Goal: Task Accomplishment & Management: Use online tool/utility

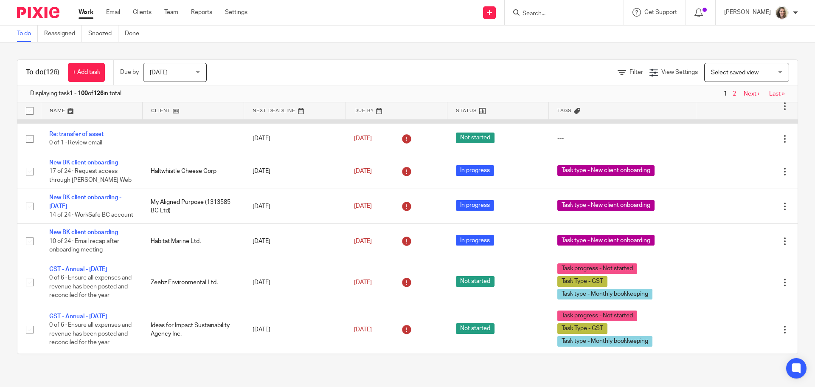
scroll to position [1996, 0]
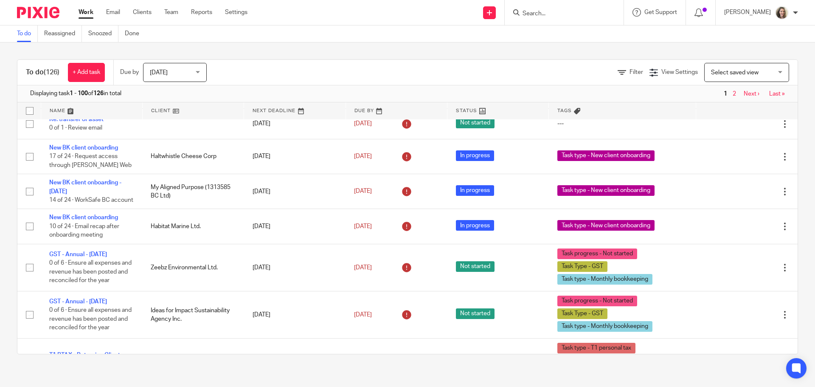
click at [486, 53] on div "To do (126) + Add task Due by Today Today Today Tomorrow This week Next week Th…" at bounding box center [407, 206] width 815 height 329
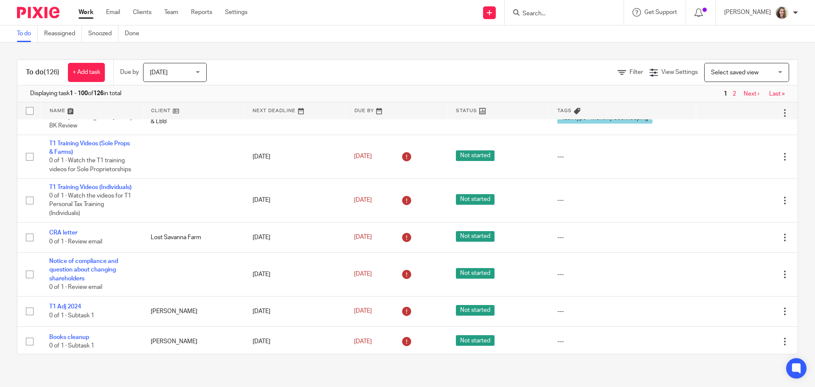
scroll to position [3270, 0]
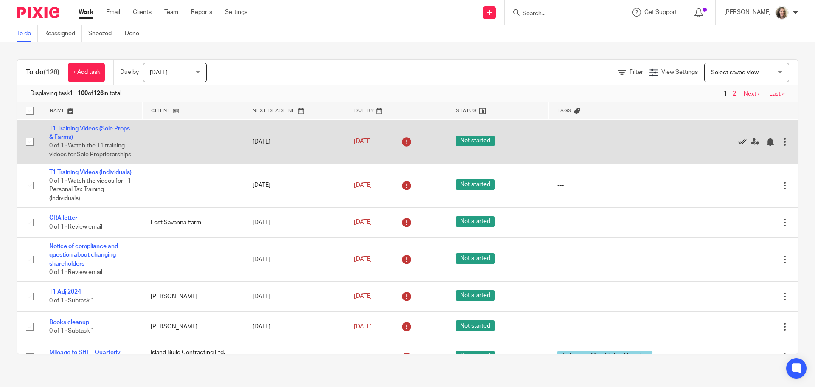
click at [738, 146] on icon at bounding box center [742, 142] width 8 height 8
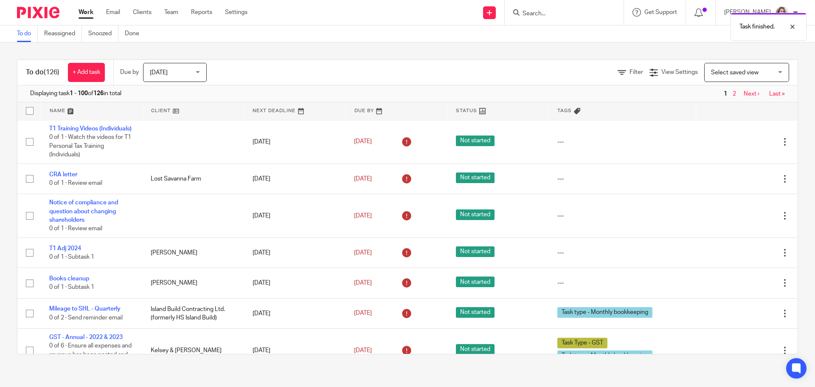
click at [738, 146] on icon at bounding box center [742, 142] width 8 height 8
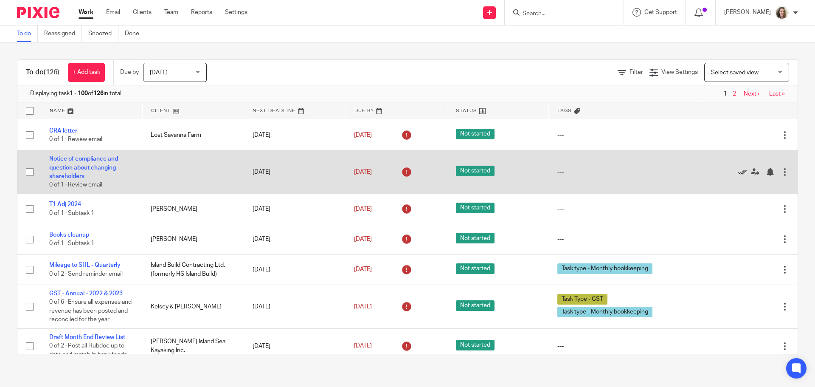
click at [738, 176] on icon at bounding box center [742, 172] width 8 height 8
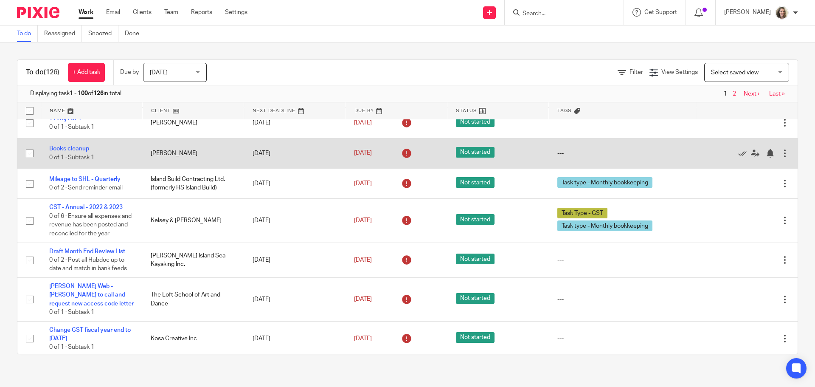
scroll to position [3355, 0]
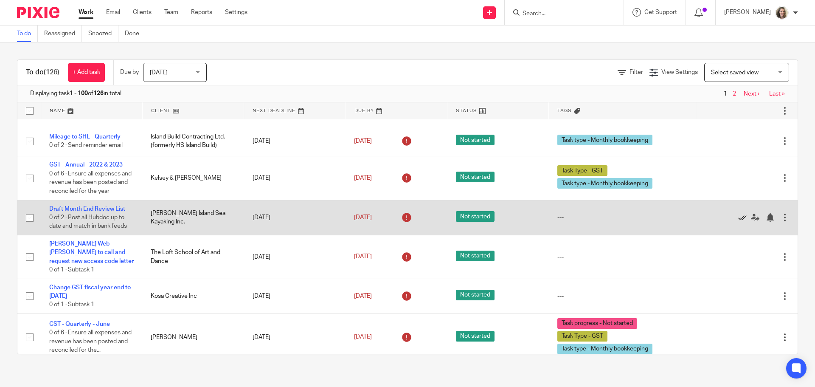
click at [738, 222] on icon at bounding box center [742, 217] width 8 height 8
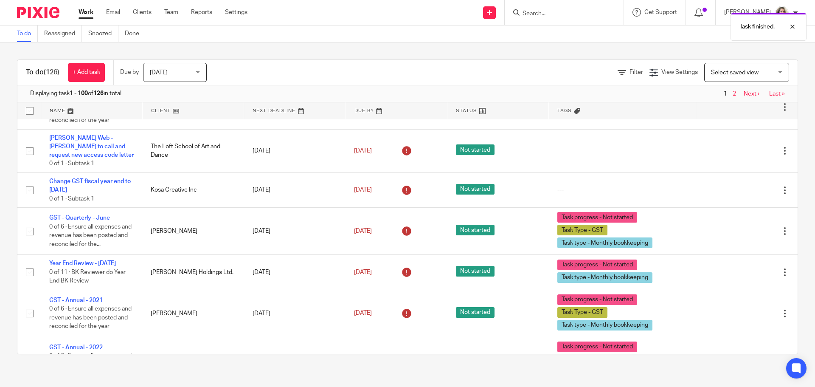
scroll to position [3440, 0]
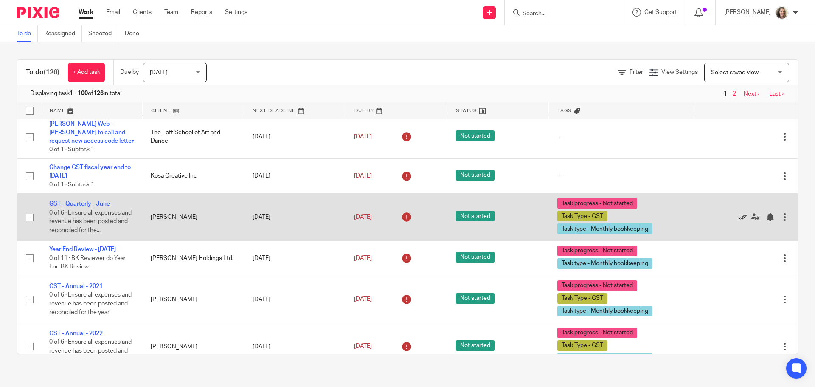
click at [738, 221] on icon at bounding box center [742, 217] width 8 height 8
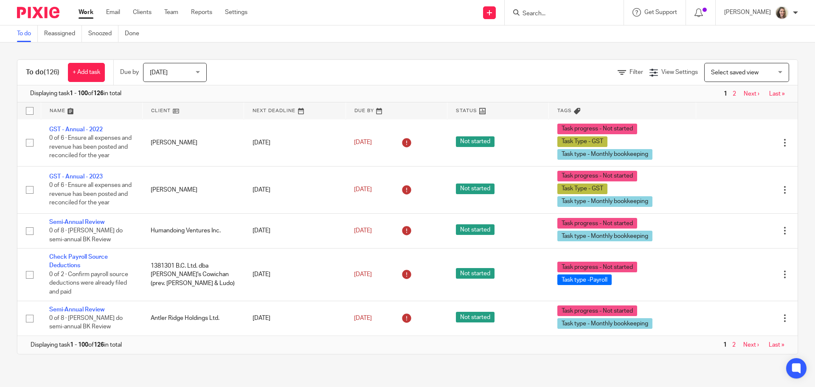
scroll to position [3652, 0]
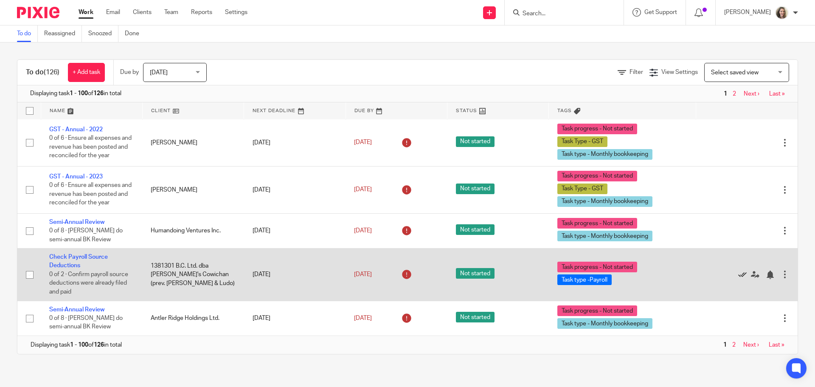
click at [738, 279] on icon at bounding box center [742, 274] width 8 height 8
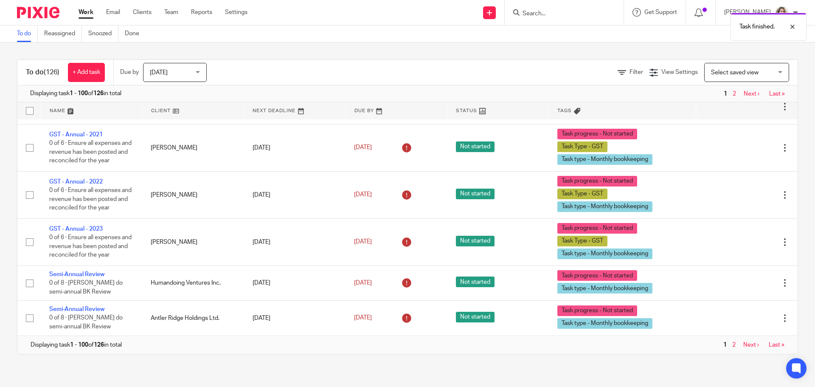
click at [744, 347] on link "Next ›" at bounding box center [752, 345] width 16 height 6
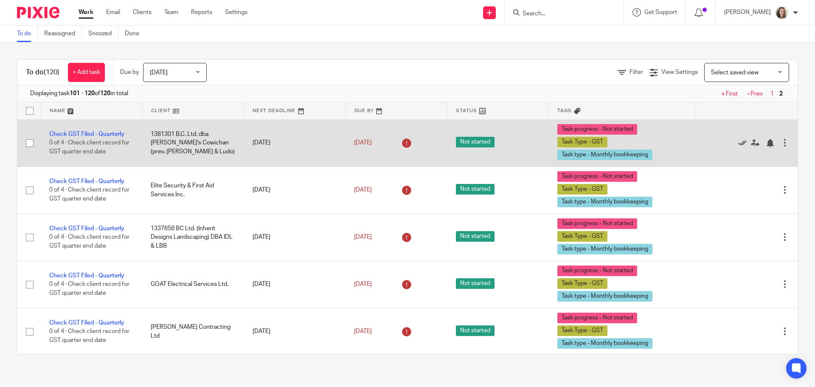
click at [738, 143] on icon at bounding box center [742, 143] width 8 height 8
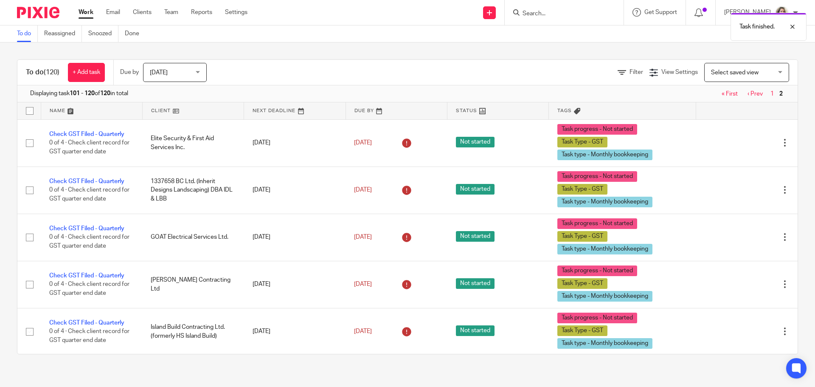
click at [738, 143] on icon at bounding box center [742, 143] width 8 height 8
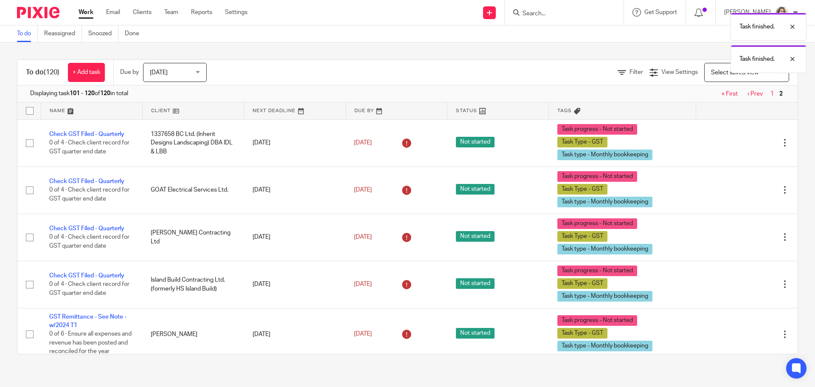
click at [738, 143] on icon at bounding box center [742, 143] width 8 height 8
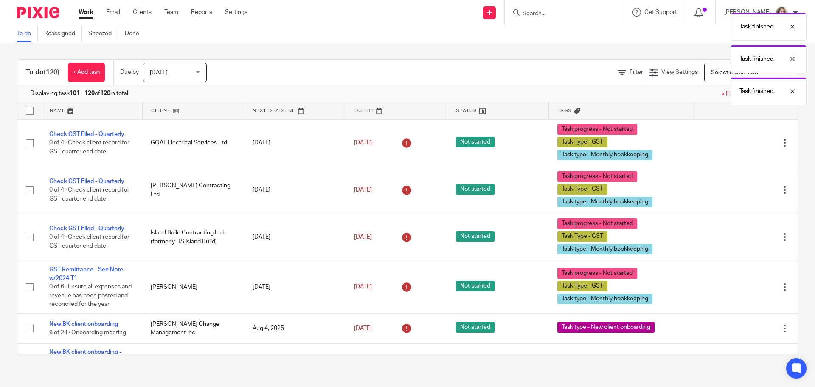
click at [738, 143] on icon at bounding box center [742, 143] width 8 height 8
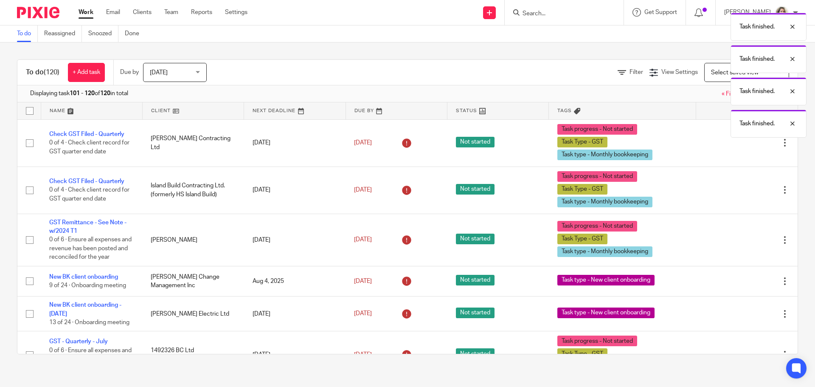
click at [738, 143] on icon at bounding box center [742, 143] width 8 height 8
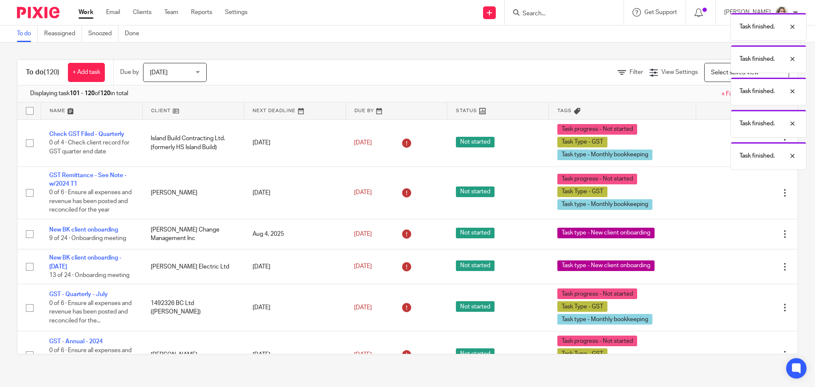
click at [723, 143] on div "Task finished. Task finished. Task finished. Task finished. Task finished." at bounding box center [607, 88] width 399 height 161
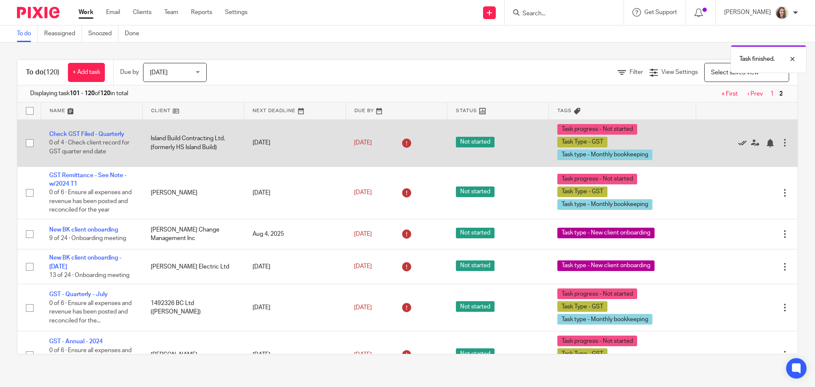
click at [738, 144] on icon at bounding box center [742, 143] width 8 height 8
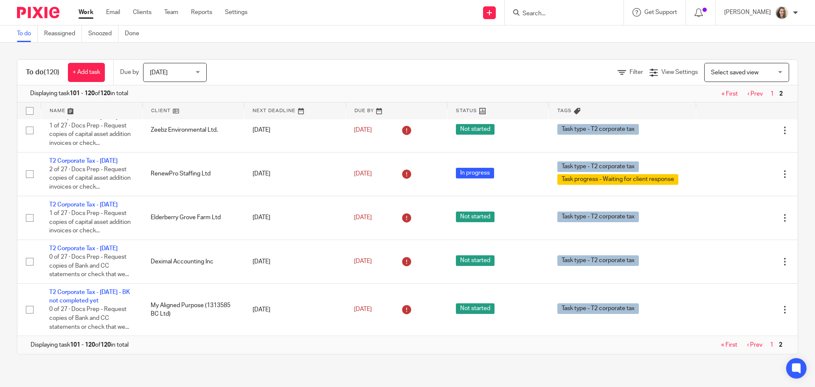
scroll to position [425, 0]
click at [722, 94] on link "« First" at bounding box center [730, 94] width 16 height 6
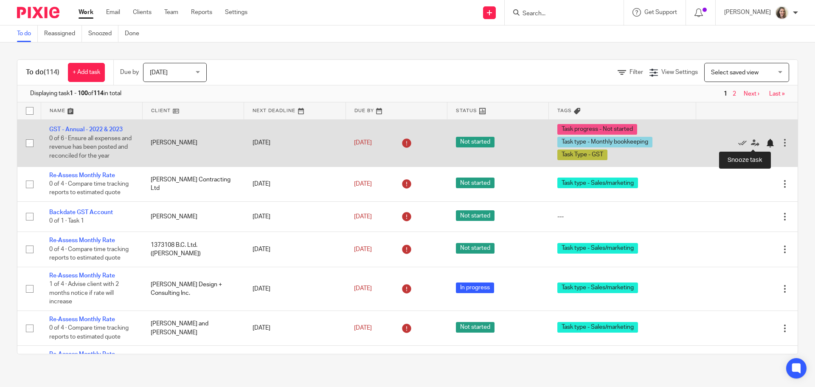
click at [766, 143] on div at bounding box center [770, 143] width 8 height 8
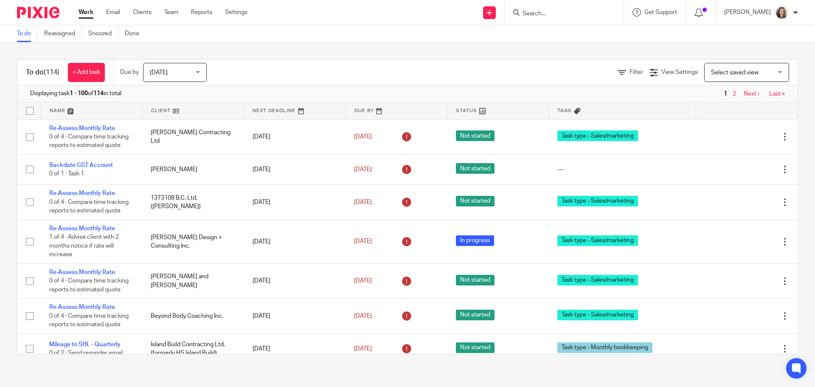
click at [552, 12] on input "Search" at bounding box center [560, 14] width 76 height 8
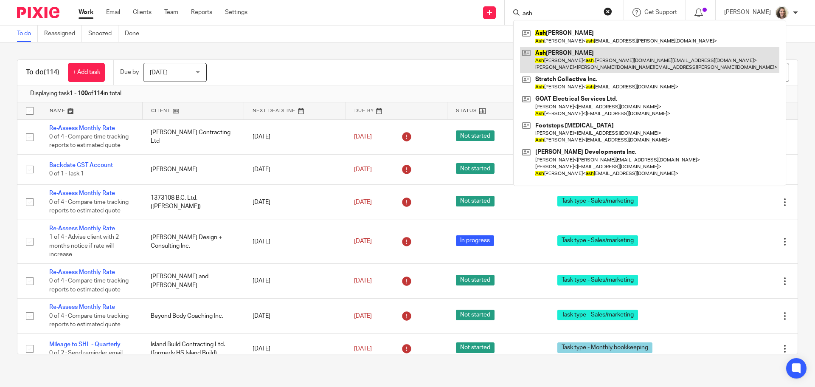
type input "ash"
click at [578, 59] on link at bounding box center [649, 60] width 259 height 26
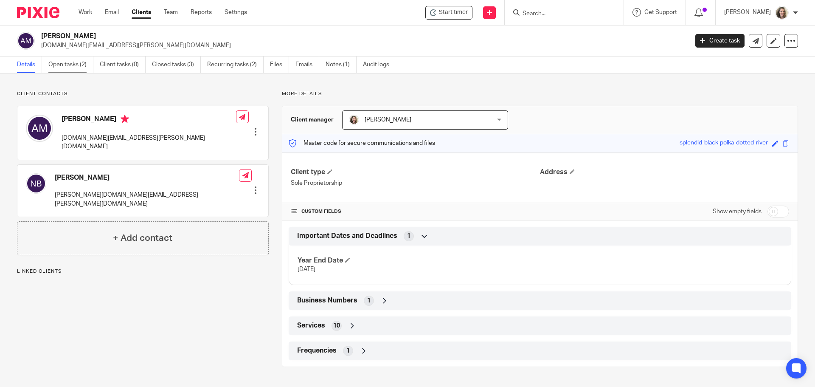
click at [62, 66] on link "Open tasks (2)" at bounding box center [70, 64] width 45 height 17
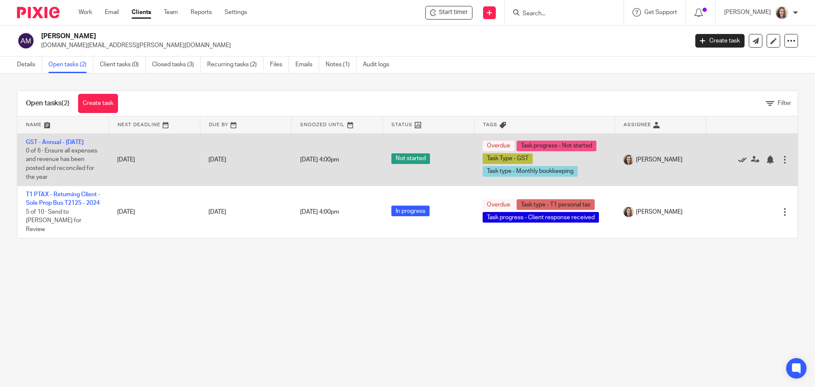
click at [738, 160] on icon at bounding box center [742, 159] width 8 height 8
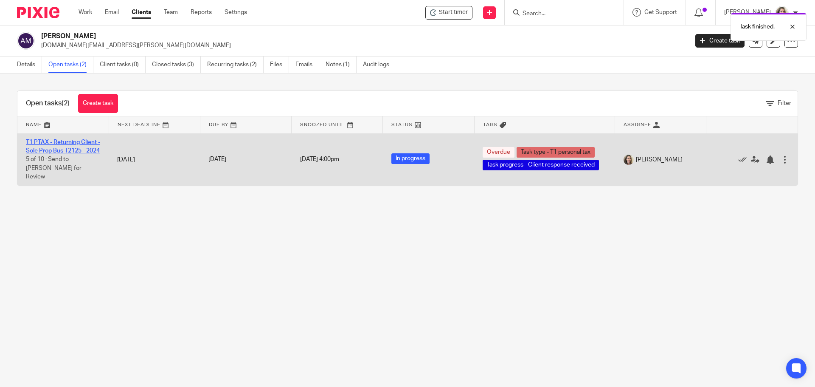
click at [69, 141] on link "T1 PTAX - Returning Client - Sole Prop Bus T2125 - 2024" at bounding box center [63, 146] width 74 height 14
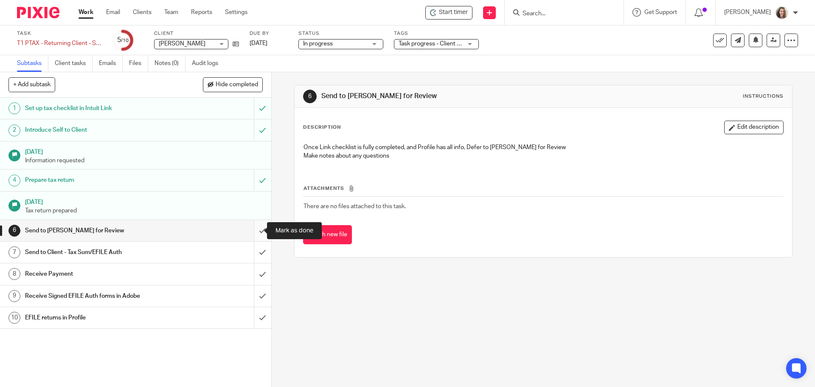
click at [257, 232] on input "submit" at bounding box center [135, 230] width 271 height 21
click at [254, 257] on input "submit" at bounding box center [135, 252] width 271 height 21
click at [252, 277] on input "submit" at bounding box center [135, 273] width 271 height 21
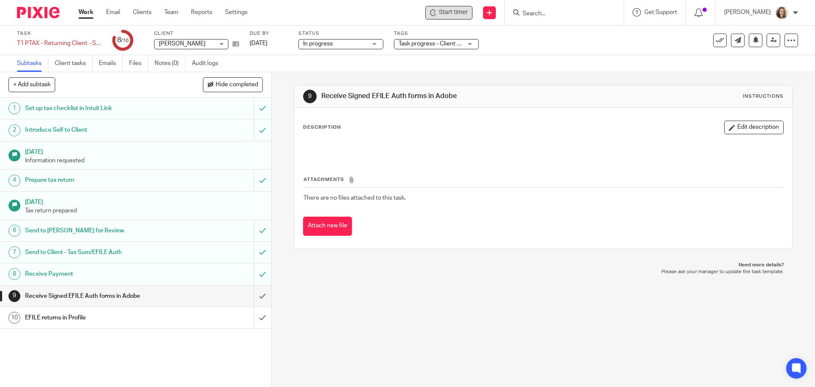
click at [459, 10] on span "Start timer" at bounding box center [453, 12] width 29 height 9
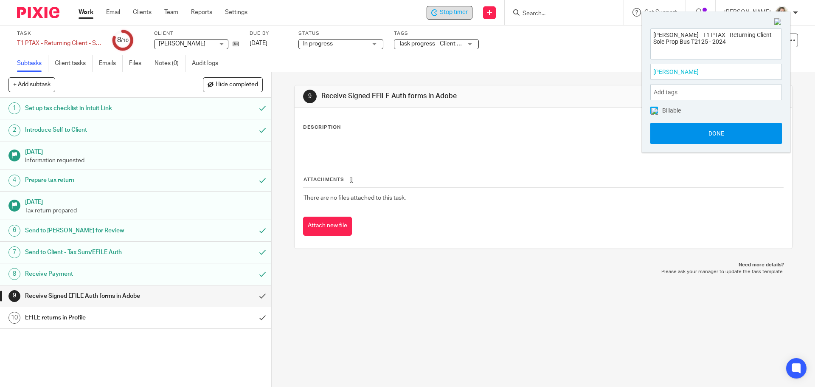
click at [718, 135] on button "Done" at bounding box center [717, 133] width 132 height 21
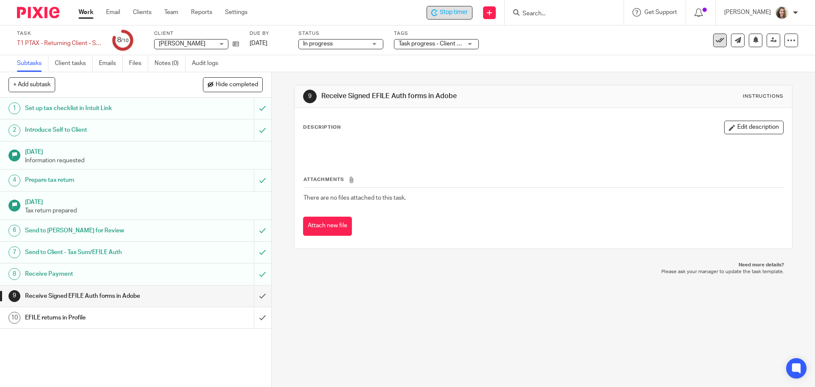
click at [718, 40] on icon at bounding box center [720, 40] width 8 height 8
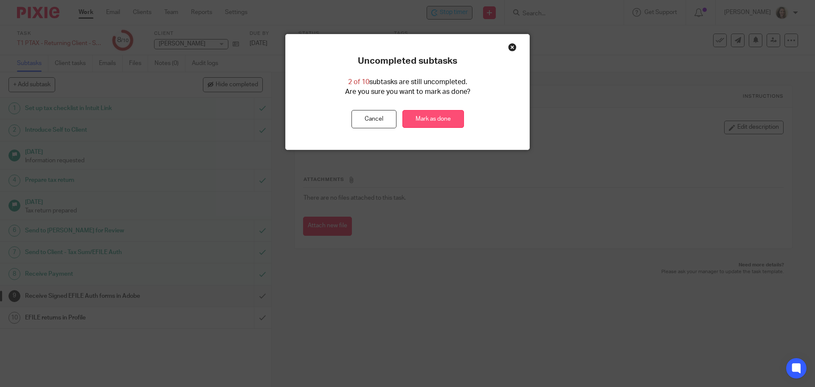
click at [445, 121] on link "Mark as done" at bounding box center [434, 119] width 62 height 18
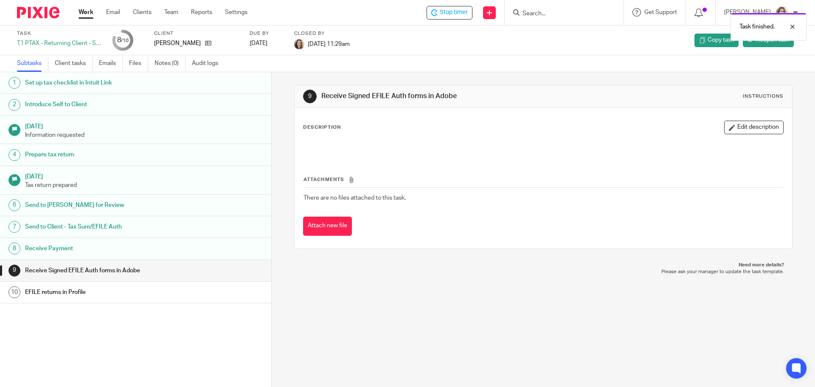
click at [85, 11] on link "Work" at bounding box center [86, 12] width 15 height 8
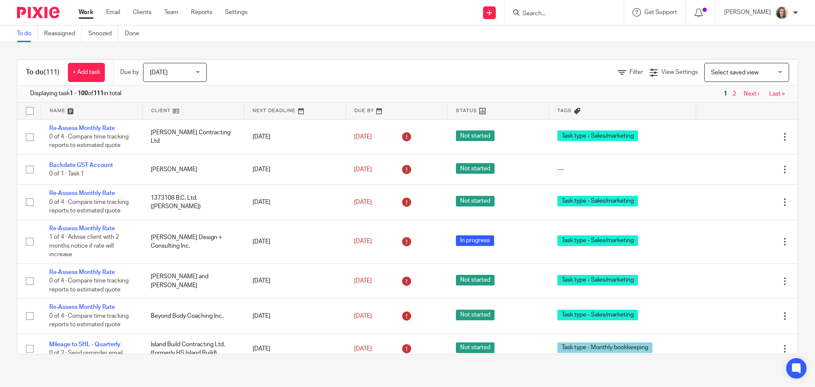
click at [739, 72] on span "Select saved view" at bounding box center [735, 73] width 48 height 6
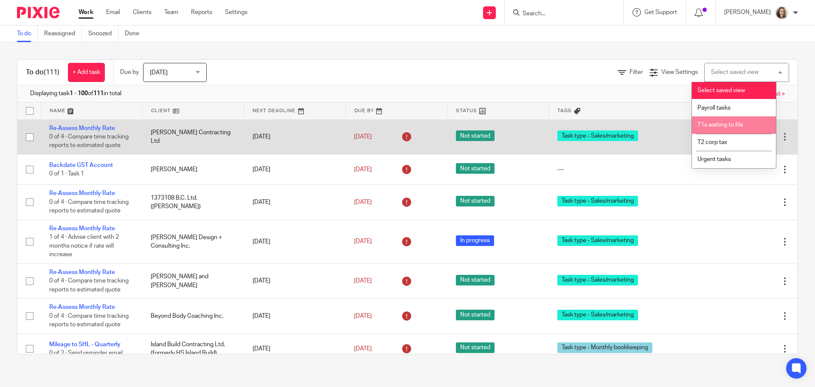
click at [736, 120] on li "T1s waiting to file" at bounding box center [734, 124] width 84 height 17
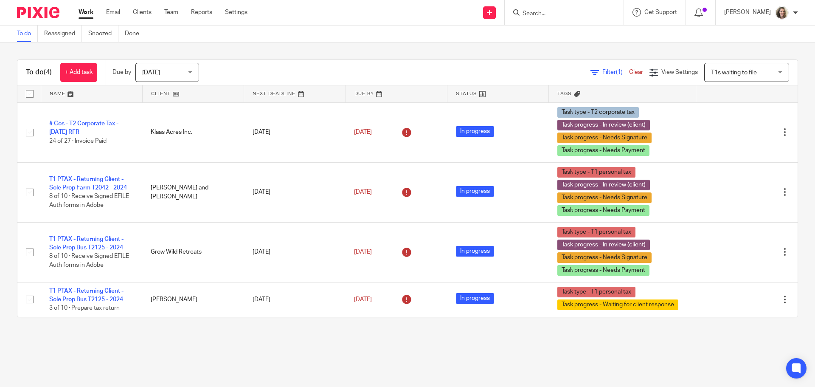
click at [734, 76] on span "T1s waiting to file" at bounding box center [742, 72] width 62 height 18
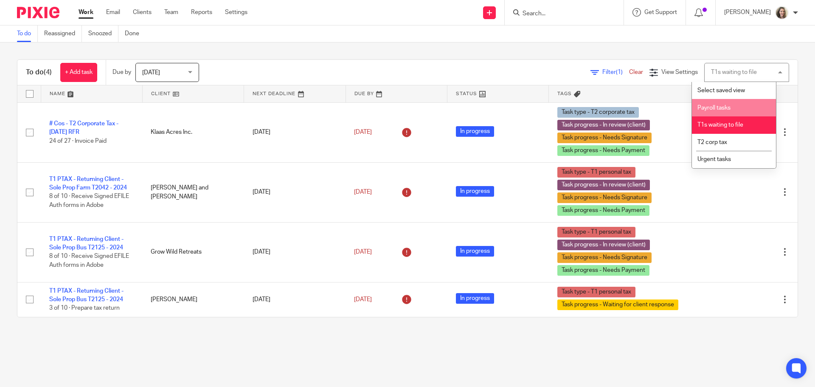
click at [728, 106] on span "Payroll tasks" at bounding box center [714, 108] width 33 height 6
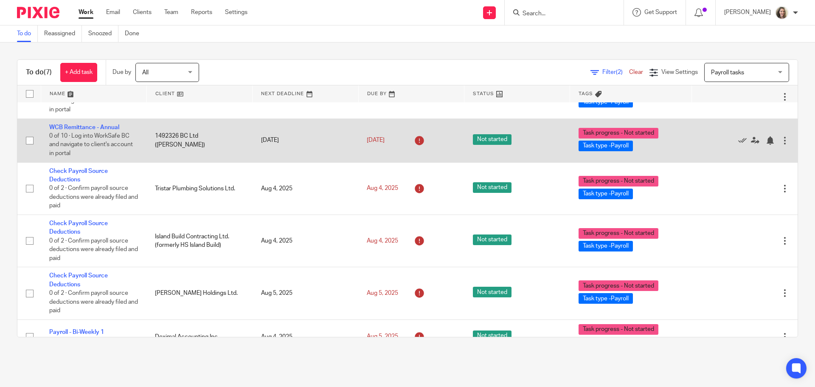
scroll to position [42, 0]
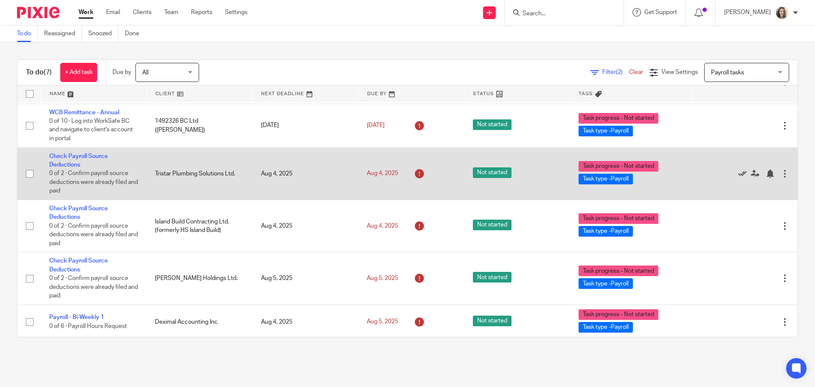
click at [738, 174] on icon at bounding box center [742, 173] width 8 height 8
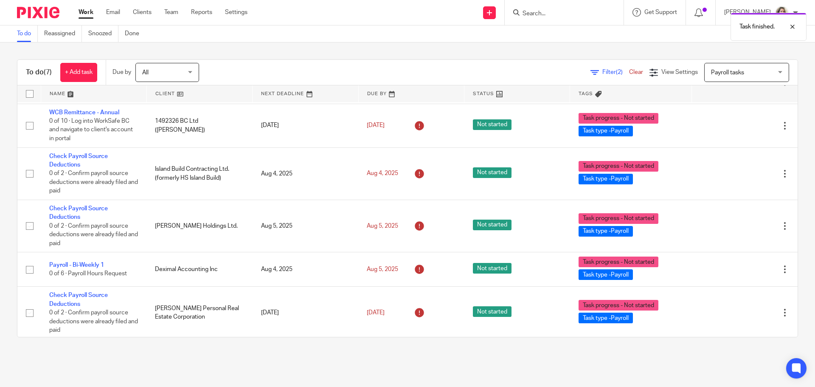
click at [738, 174] on icon at bounding box center [742, 173] width 8 height 8
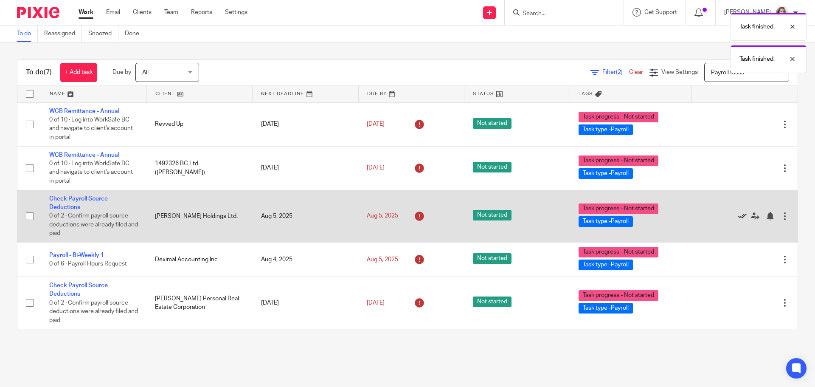
click at [738, 217] on icon at bounding box center [742, 216] width 8 height 8
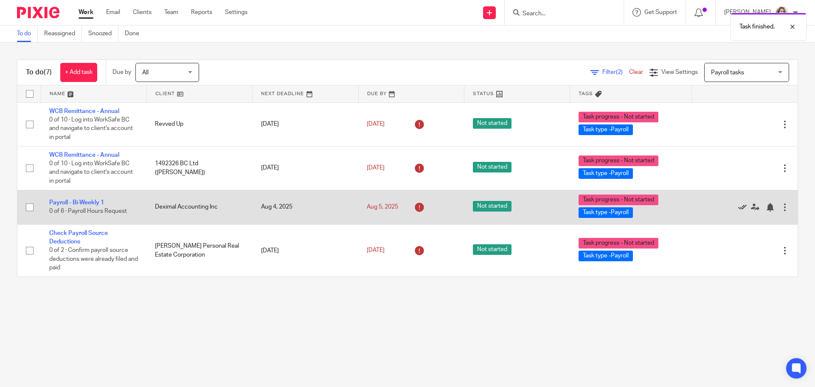
click at [738, 208] on icon at bounding box center [742, 207] width 8 height 8
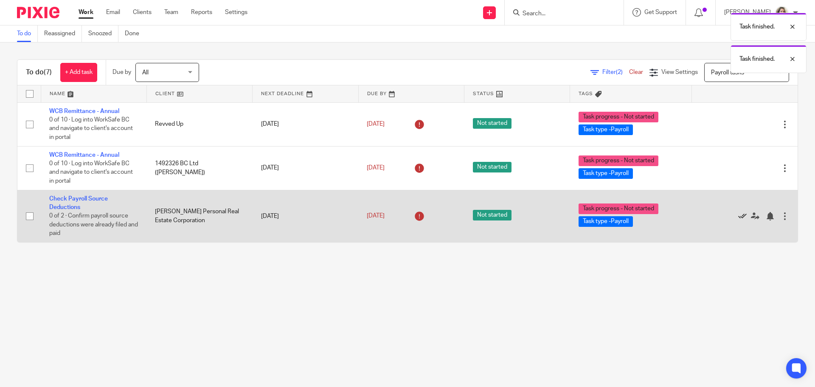
click at [738, 216] on icon at bounding box center [742, 216] width 8 height 8
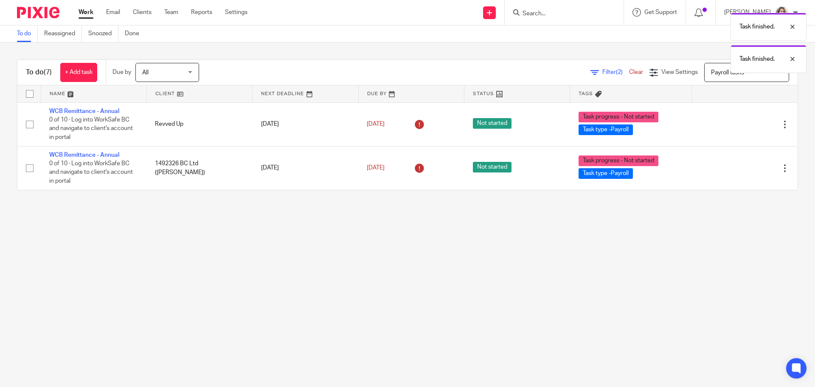
click at [713, 73] on span "Payroll tasks" at bounding box center [727, 73] width 33 height 6
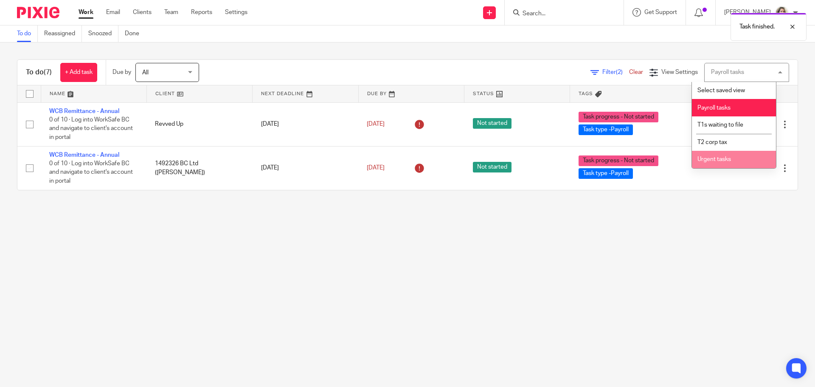
click at [717, 158] on span "Urgent tasks" at bounding box center [715, 159] width 34 height 6
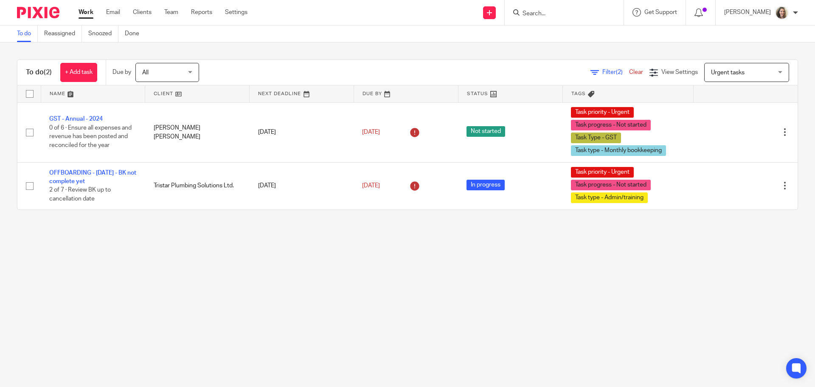
click at [735, 76] on span "Urgent tasks" at bounding box center [742, 72] width 62 height 18
click at [603, 72] on span "Filter (2)" at bounding box center [616, 72] width 27 height 6
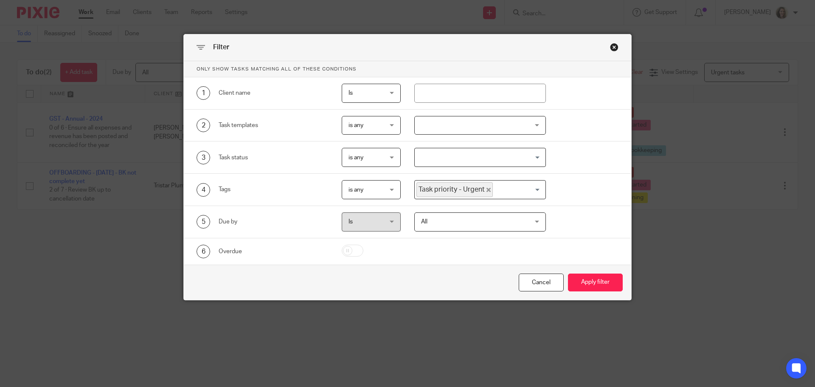
click at [438, 125] on div at bounding box center [480, 125] width 132 height 19
click at [318, 163] on div "3 Task status" at bounding box center [255, 157] width 145 height 19
drag, startPoint x: 485, startPoint y: 189, endPoint x: 473, endPoint y: 188, distance: 12.0
click at [487, 189] on icon "Deselect Task priority - Urgent" at bounding box center [489, 190] width 4 height 4
click at [468, 187] on input "Search for option" at bounding box center [479, 189] width 126 height 15
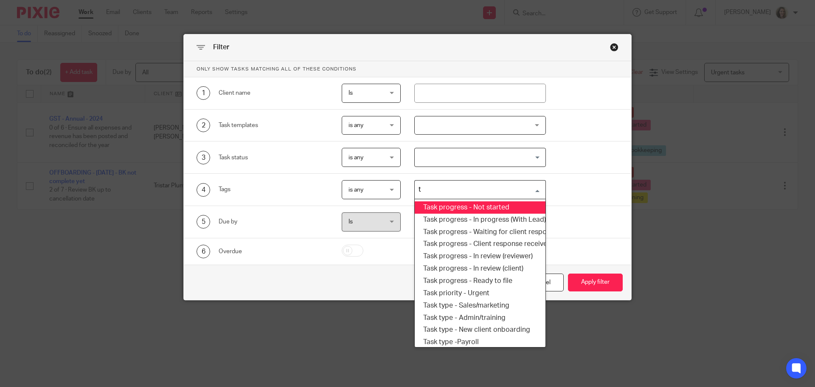
type input "t1"
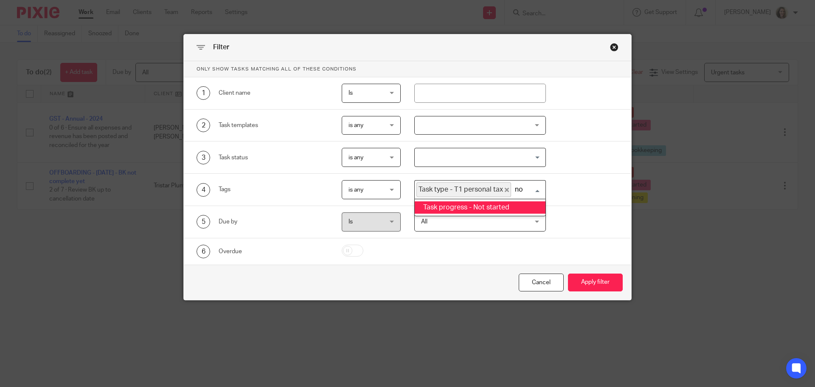
type input "not"
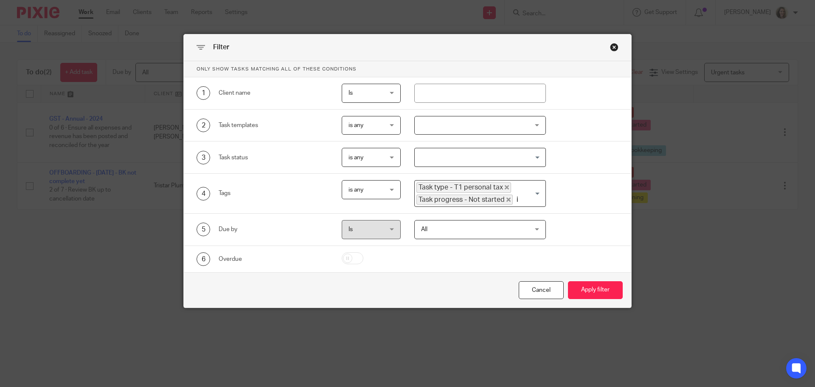
type input "in"
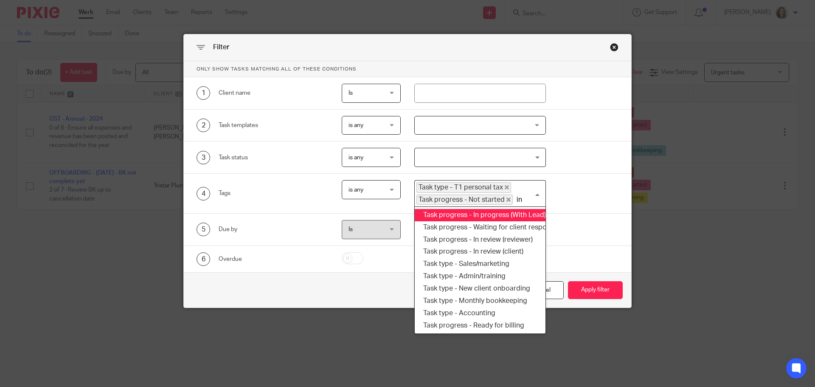
click at [481, 211] on li "Task progress - In progress (With Lead)" at bounding box center [480, 215] width 131 height 12
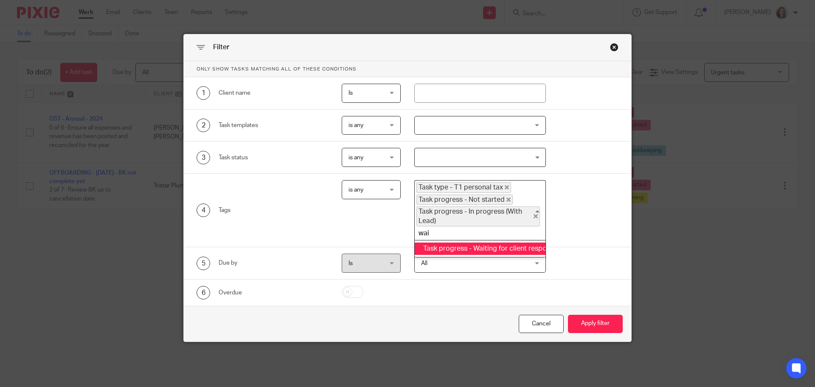
type input "wait"
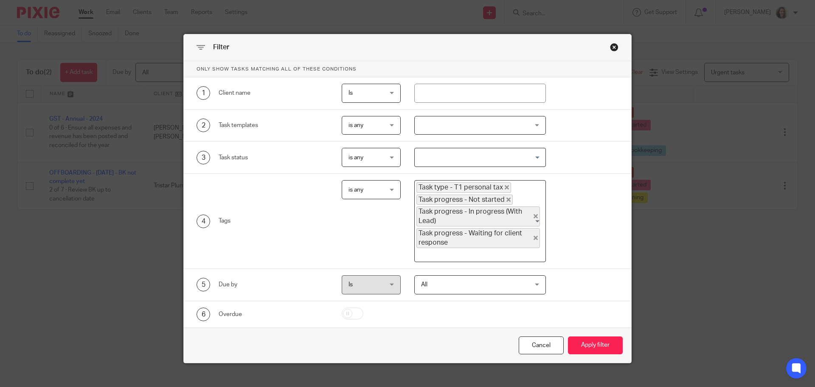
click at [496, 158] on input "Search for option" at bounding box center [479, 157] width 126 height 15
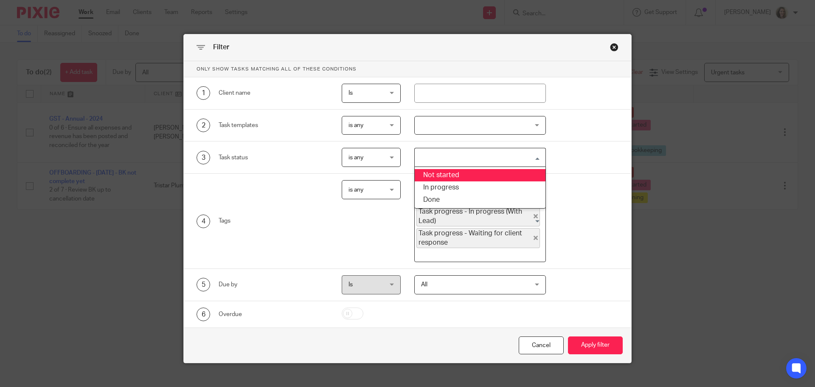
click at [601, 208] on div "4 Tags is any is any is any is all is none is_any Task type - T1 personal tax T…" at bounding box center [400, 221] width 435 height 82
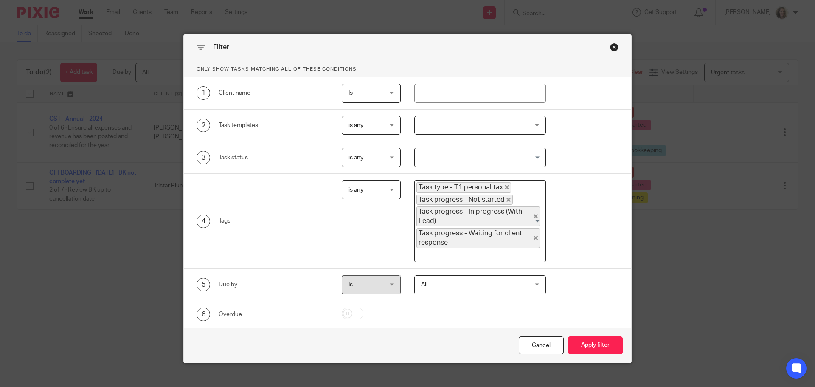
click at [377, 187] on span "is any" at bounding box center [370, 189] width 42 height 18
click at [349, 210] on span "is any" at bounding box center [351, 208] width 15 height 6
click at [383, 187] on span "is any" at bounding box center [370, 189] width 42 height 18
click at [359, 229] on li "is all" at bounding box center [368, 225] width 59 height 17
click at [507, 200] on icon "Deselect Task progress - Not started" at bounding box center [509, 199] width 4 height 4
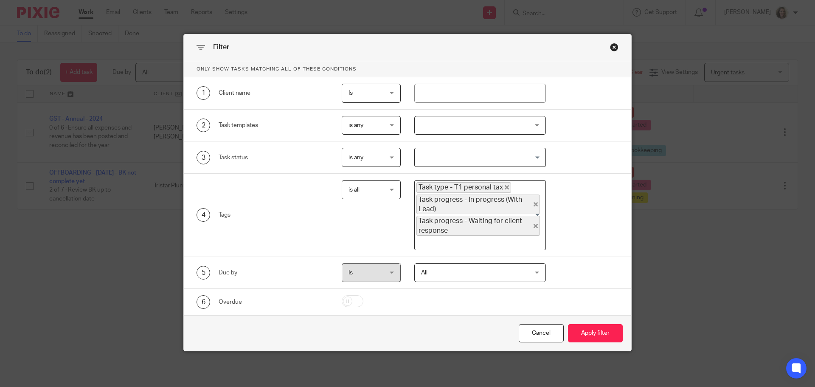
click at [534, 204] on icon "Deselect Task progress - In progress (With Lead)" at bounding box center [536, 204] width 4 height 4
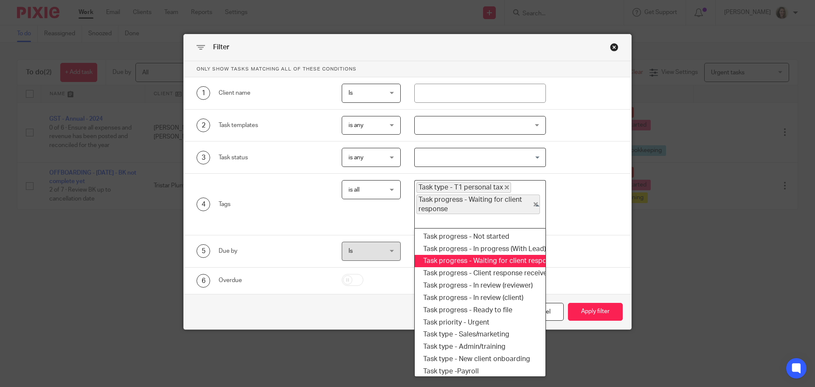
click at [532, 204] on div "Task type - T1 personal tax Task progress - Waiting for client response Loading…" at bounding box center [480, 204] width 132 height 48
click at [534, 202] on icon "Deselect Task progress - Waiting for client response" at bounding box center [536, 204] width 4 height 4
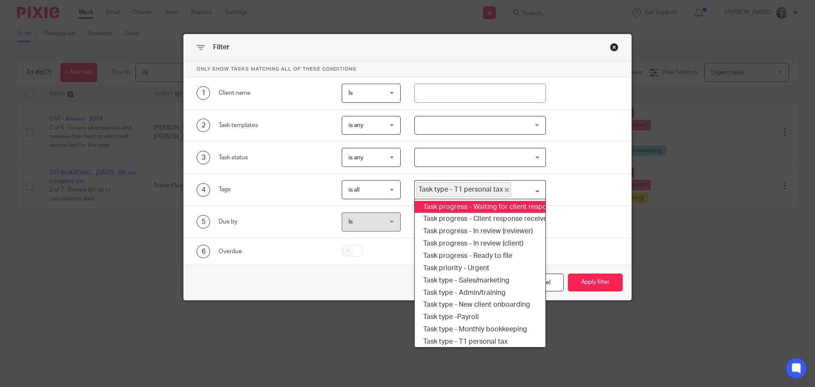
scroll to position [14, 0]
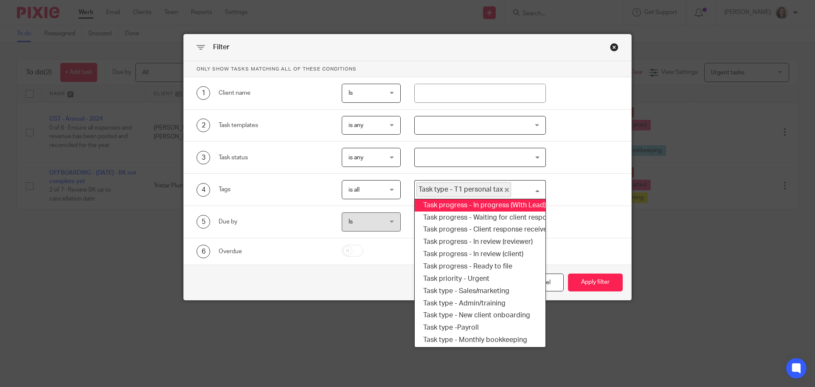
click at [365, 187] on span "is all" at bounding box center [370, 189] width 42 height 18
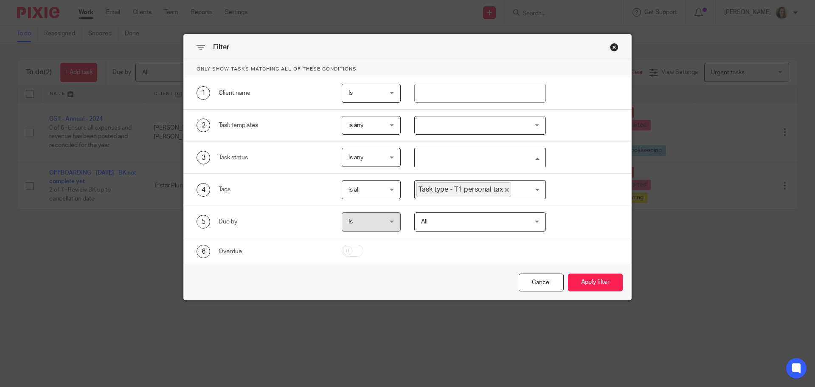
click at [498, 158] on input "Search for option" at bounding box center [479, 157] width 126 height 15
click at [500, 186] on li "In progress" at bounding box center [480, 187] width 131 height 12
click at [486, 155] on input "Search for option" at bounding box center [502, 157] width 78 height 15
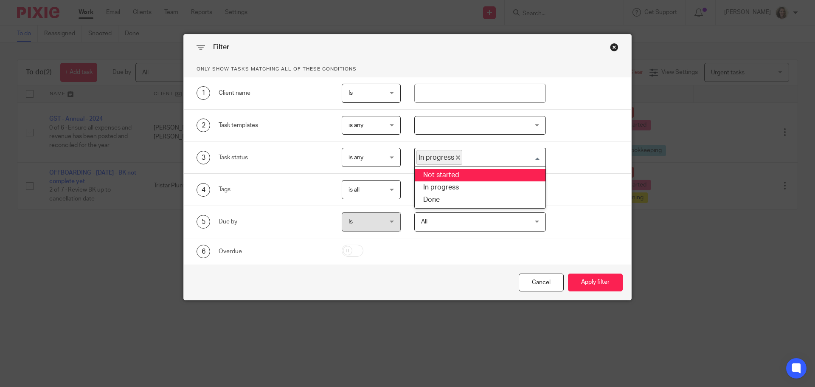
click at [477, 174] on li "Not started" at bounding box center [480, 175] width 131 height 12
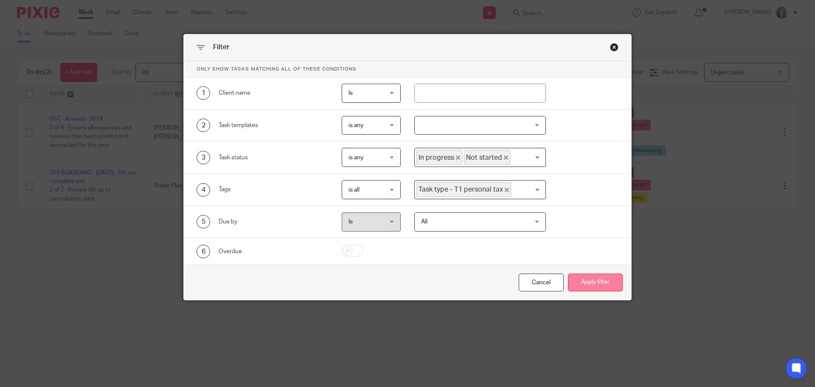
click at [598, 281] on button "Apply filter" at bounding box center [595, 282] width 55 height 18
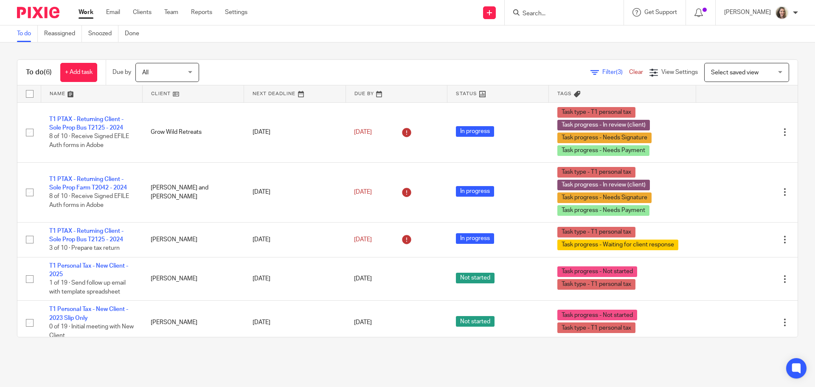
click at [730, 74] on span "Select saved view" at bounding box center [735, 73] width 48 height 6
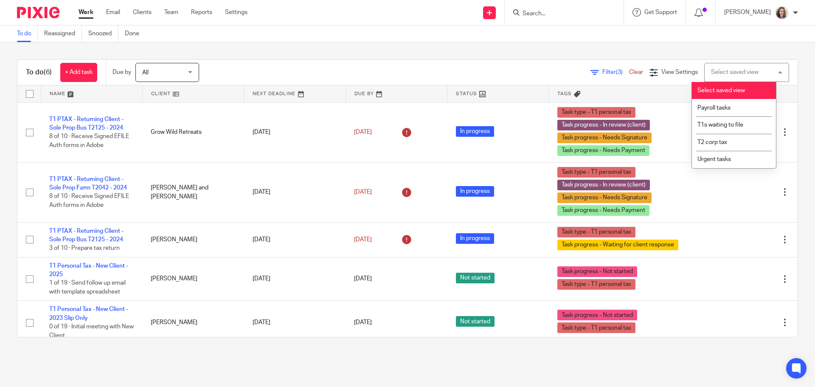
click at [730, 74] on div "Select saved view" at bounding box center [735, 72] width 48 height 6
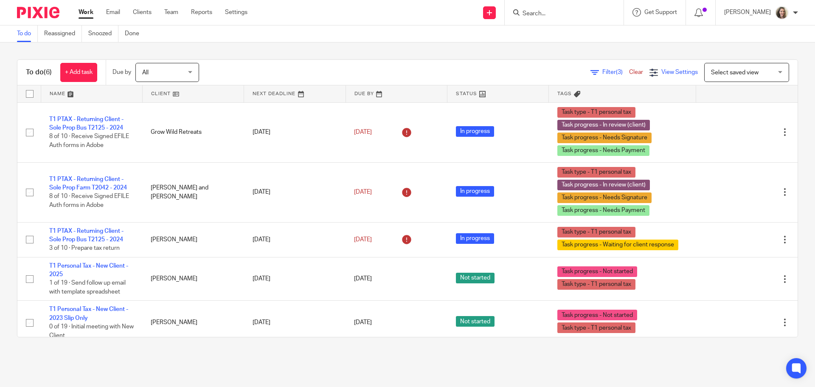
click at [662, 72] on span "View Settings" at bounding box center [680, 72] width 37 height 6
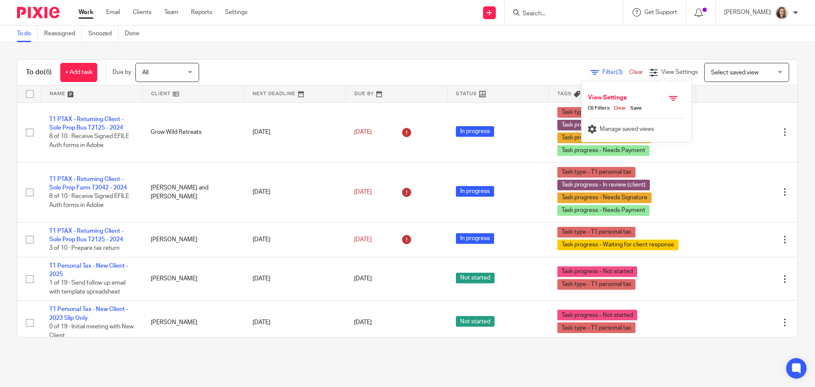
click at [635, 108] on link "Save" at bounding box center [634, 108] width 16 height 7
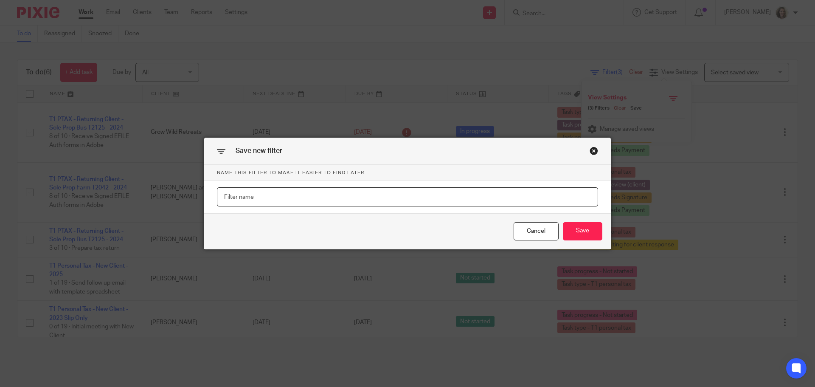
click at [280, 197] on input "text" at bounding box center [407, 196] width 381 height 19
type input "T1s in progress"
click at [583, 233] on button "Save" at bounding box center [582, 231] width 39 height 18
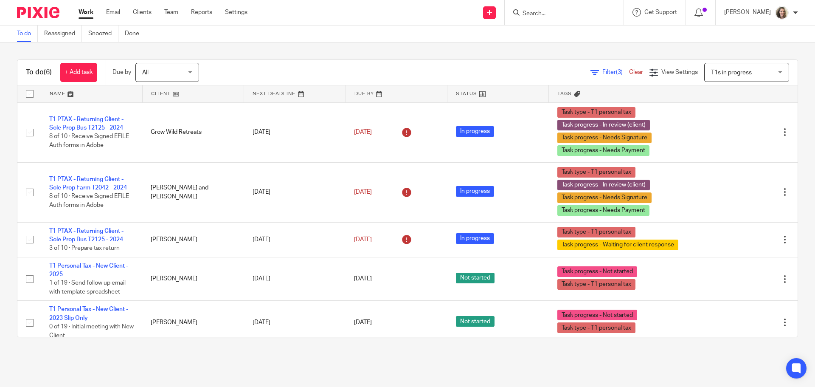
click at [750, 70] on span "T1s in progress" at bounding box center [742, 72] width 62 height 18
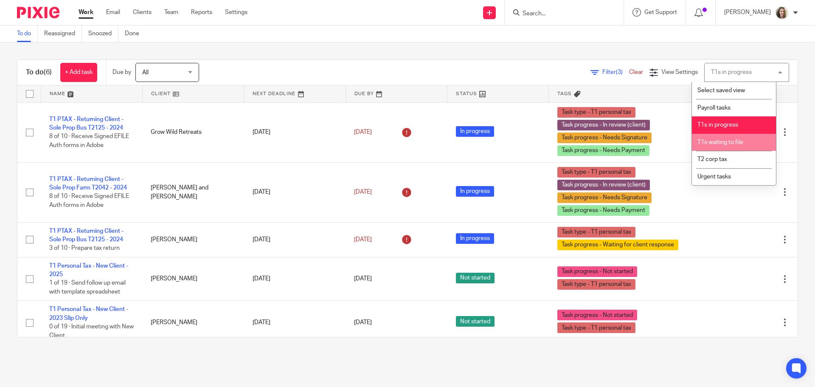
click at [752, 142] on li "T1s waiting to file" at bounding box center [734, 142] width 84 height 17
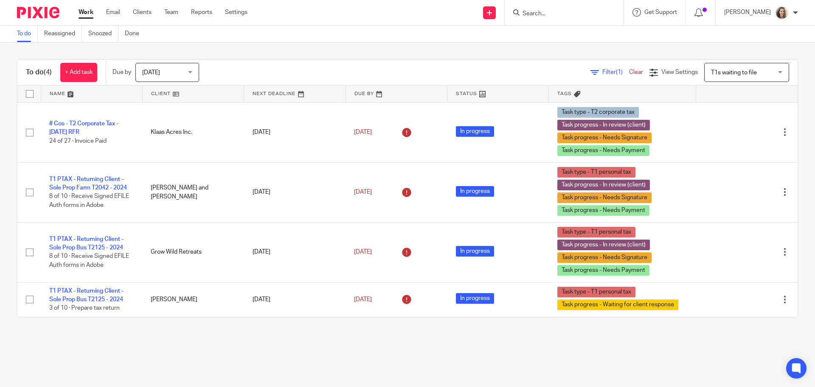
click at [726, 69] on span "T1s waiting to file" at bounding box center [742, 72] width 62 height 18
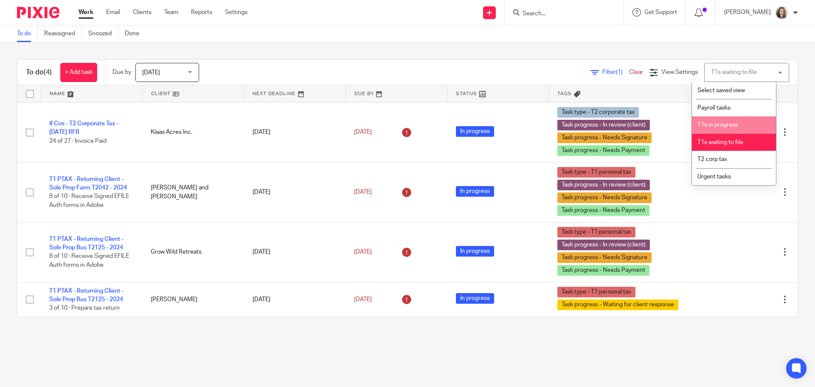
click at [731, 130] on li "T1s in progress" at bounding box center [734, 124] width 84 height 17
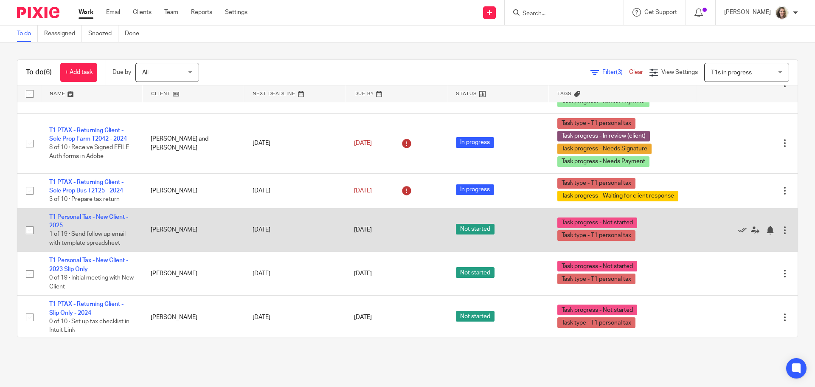
scroll to position [51, 0]
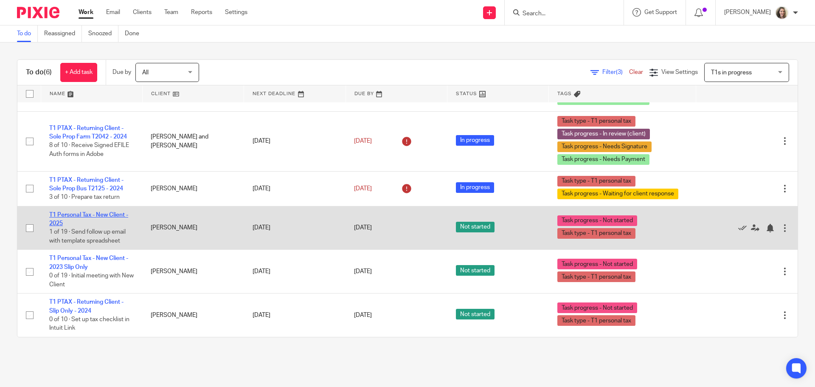
click at [106, 214] on link "T1 Personal Tax - New Client - 2025" at bounding box center [88, 219] width 79 height 14
